Goal: Communication & Community: Answer question/provide support

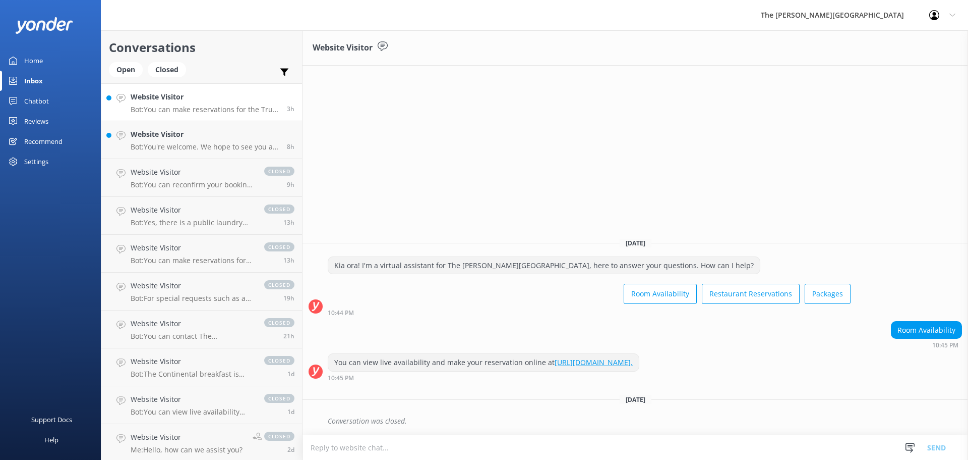
click at [200, 117] on link "Website Visitor Bot: You can make reservations for the True South Dining Room o…" at bounding box center [201, 102] width 201 height 38
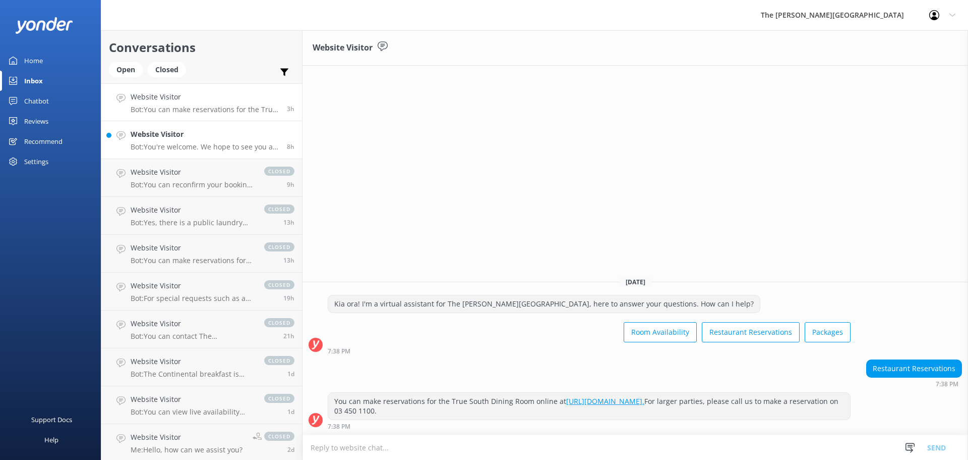
click at [205, 135] on h4 "Website Visitor" at bounding box center [205, 134] width 149 height 11
